Goal: Transaction & Acquisition: Obtain resource

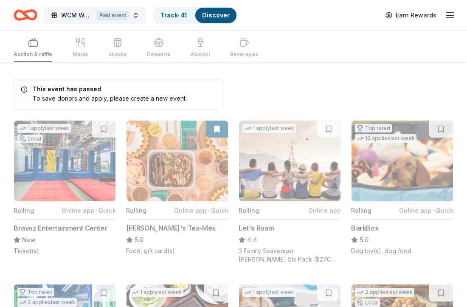
click at [134, 17] on button "WCM Weekly Free Community Bingo Jacksonville Florida Past event" at bounding box center [95, 15] width 102 height 17
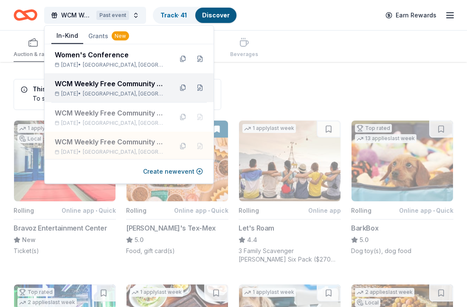
click at [121, 84] on div "WCM Weekly Free Community Bingo [GEOGRAPHIC_DATA] [US_STATE]" at bounding box center [110, 84] width 111 height 10
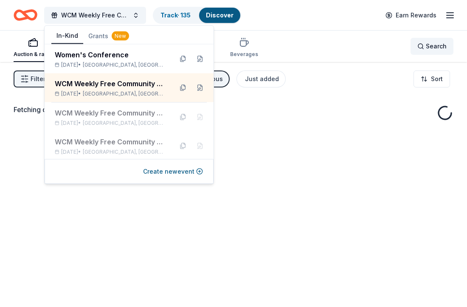
click at [426, 42] on div "Search" at bounding box center [432, 46] width 29 height 10
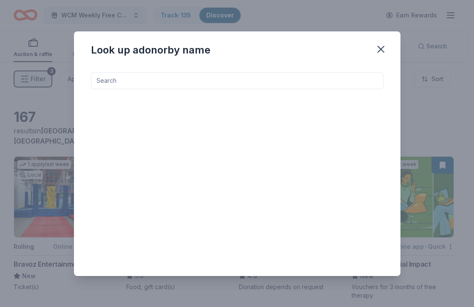
click at [259, 84] on input at bounding box center [237, 80] width 292 height 17
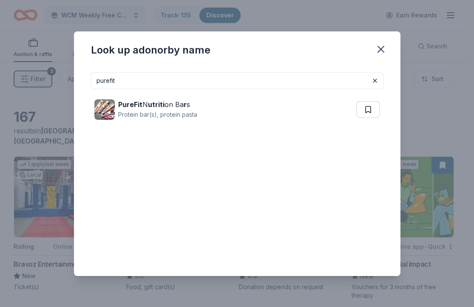
type input "purest"
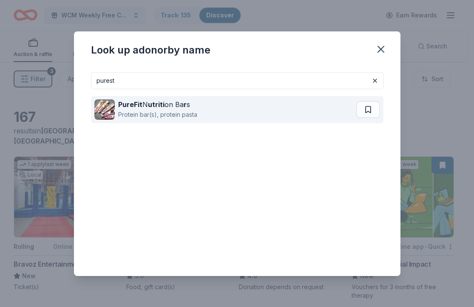
drag, startPoint x: 126, startPoint y: 94, endPoint x: 158, endPoint y: 118, distance: 40.4
click at [158, 118] on div "Protein bar(s), protein pasta" at bounding box center [157, 115] width 79 height 10
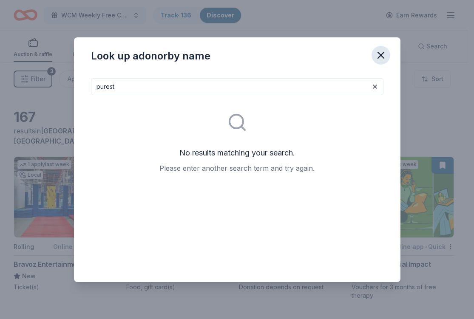
click at [382, 54] on icon "button" at bounding box center [381, 55] width 6 height 6
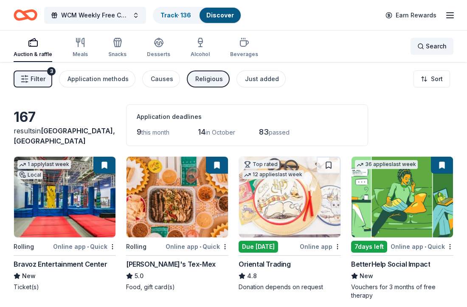
click at [441, 46] on span "Search" at bounding box center [436, 46] width 21 height 10
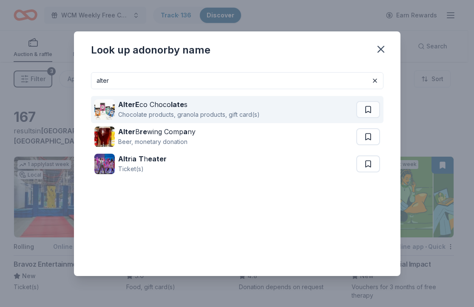
type input "alter"
click at [150, 106] on div "AlterE co Choco late s" at bounding box center [188, 104] width 141 height 10
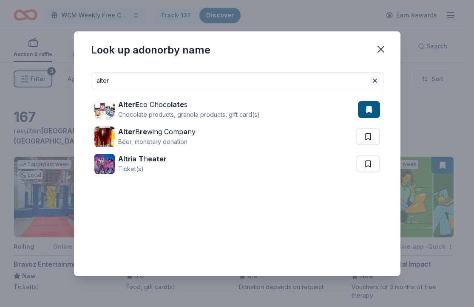
click at [378, 82] on button at bounding box center [375, 81] width 10 height 10
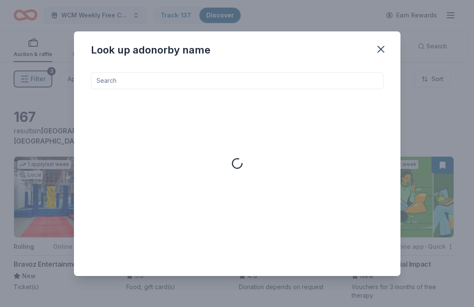
click at [291, 83] on input at bounding box center [237, 80] width 292 height 17
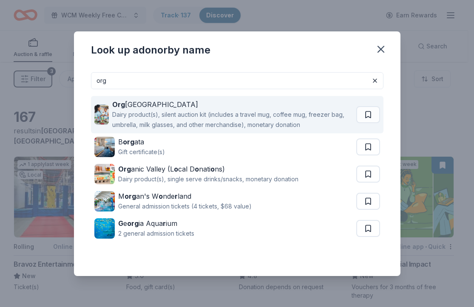
type input "org"
click at [132, 120] on div "Dairy product(s), silent auction kit (includes a travel mug, coffee mug, freeze…" at bounding box center [232, 120] width 240 height 20
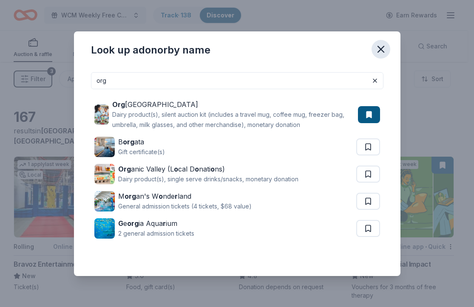
click at [384, 50] on icon "button" at bounding box center [381, 49] width 12 height 12
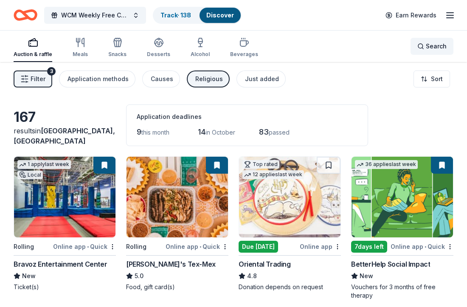
click at [422, 45] on div "Search" at bounding box center [432, 46] width 29 height 10
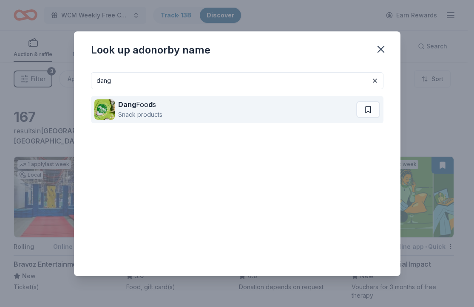
type input "dang"
click at [254, 107] on div "Dang Foo d s Snack products" at bounding box center [225, 109] width 262 height 27
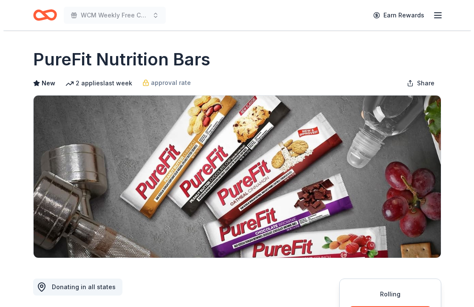
scroll to position [157, 0]
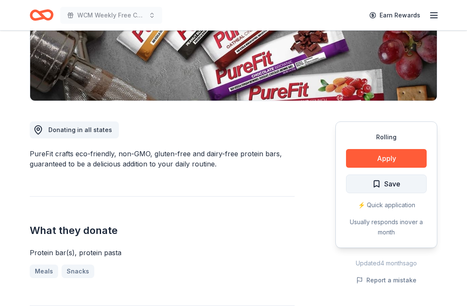
click at [389, 181] on span "Save" at bounding box center [392, 183] width 16 height 11
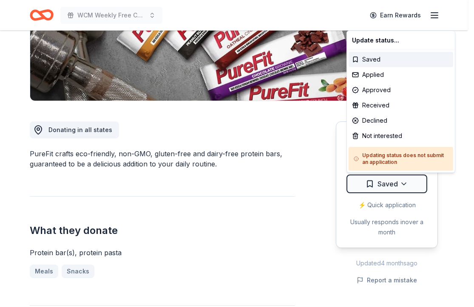
click at [380, 79] on div "Applied" at bounding box center [400, 74] width 105 height 15
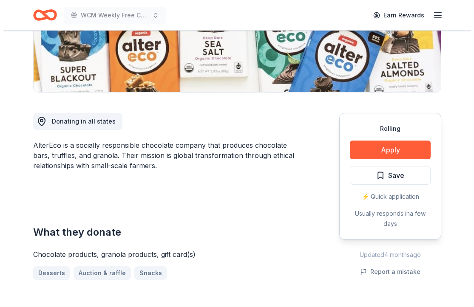
scroll to position [264, 0]
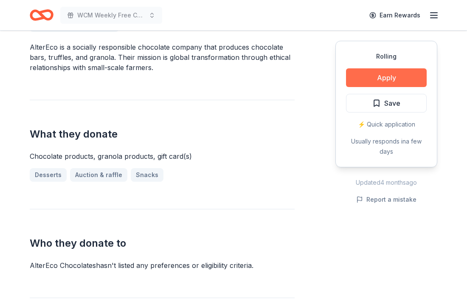
click at [396, 73] on button "Apply" at bounding box center [386, 77] width 81 height 19
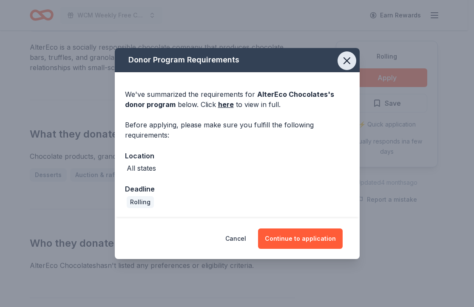
click at [348, 58] on icon "button" at bounding box center [347, 61] width 12 height 12
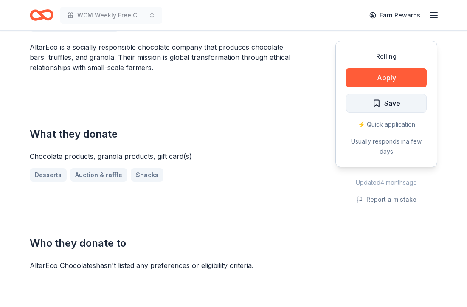
click at [396, 104] on span "Save" at bounding box center [392, 103] width 16 height 11
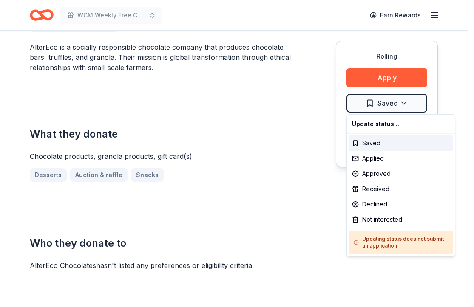
click at [376, 161] on div "Applied" at bounding box center [400, 158] width 105 height 15
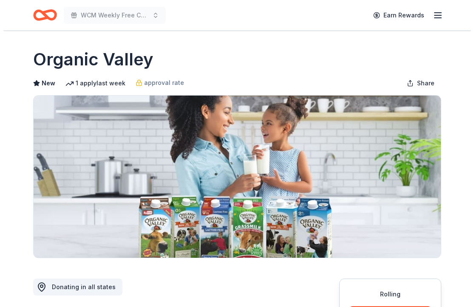
scroll to position [140, 0]
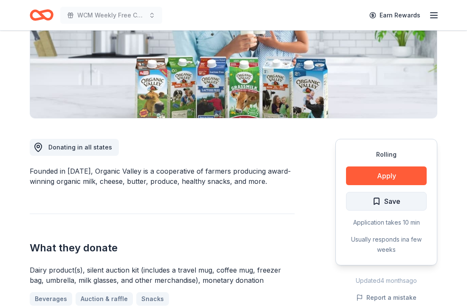
click at [376, 208] on button "Save" at bounding box center [386, 201] width 81 height 19
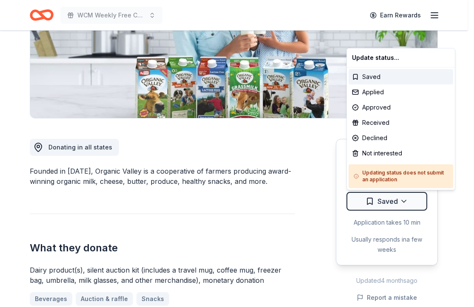
click at [376, 167] on html "WCM Weekly Free Community Bingo Jacksonville Florida Earn Rewards Rolling Share…" at bounding box center [237, 13] width 474 height 307
click at [385, 90] on div "Applied" at bounding box center [400, 92] width 105 height 15
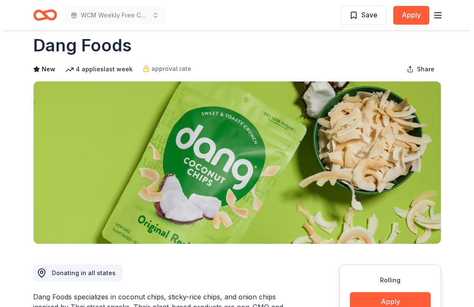
scroll to position [120, 0]
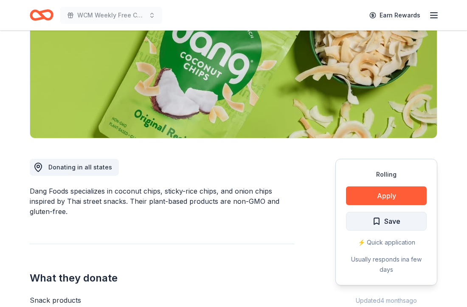
click at [384, 224] on span "Save" at bounding box center [392, 221] width 16 height 11
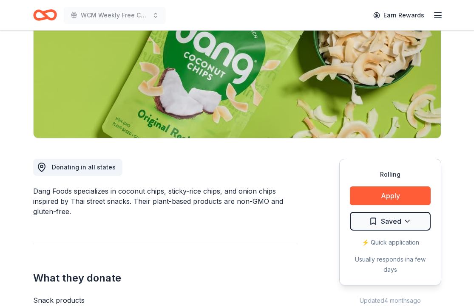
click at [384, 187] on html "WCM Weekly Free Community Bingo [GEOGRAPHIC_DATA] [US_STATE] Earn Rewards Rolli…" at bounding box center [237, 33] width 474 height 307
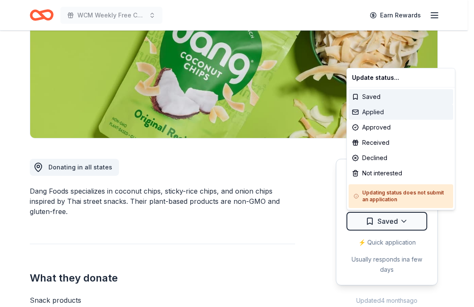
click at [373, 115] on div "Applied" at bounding box center [400, 112] width 105 height 15
